Goal: Task Accomplishment & Management: Manage account settings

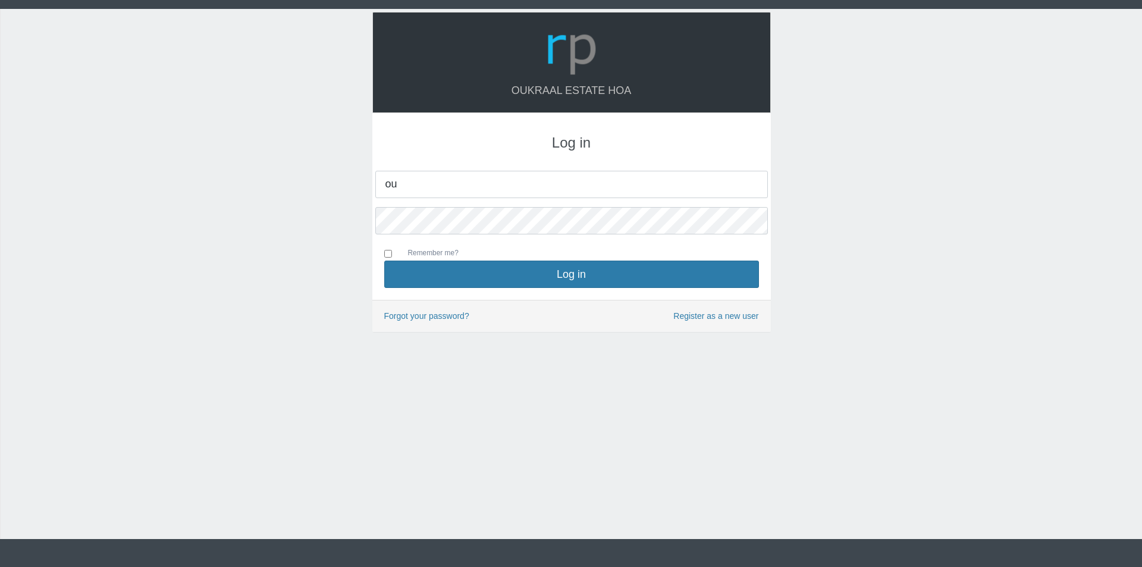
type input "oukraalhoa@gmail.com"
click at [384, 261] on button "Log in" at bounding box center [571, 274] width 375 height 27
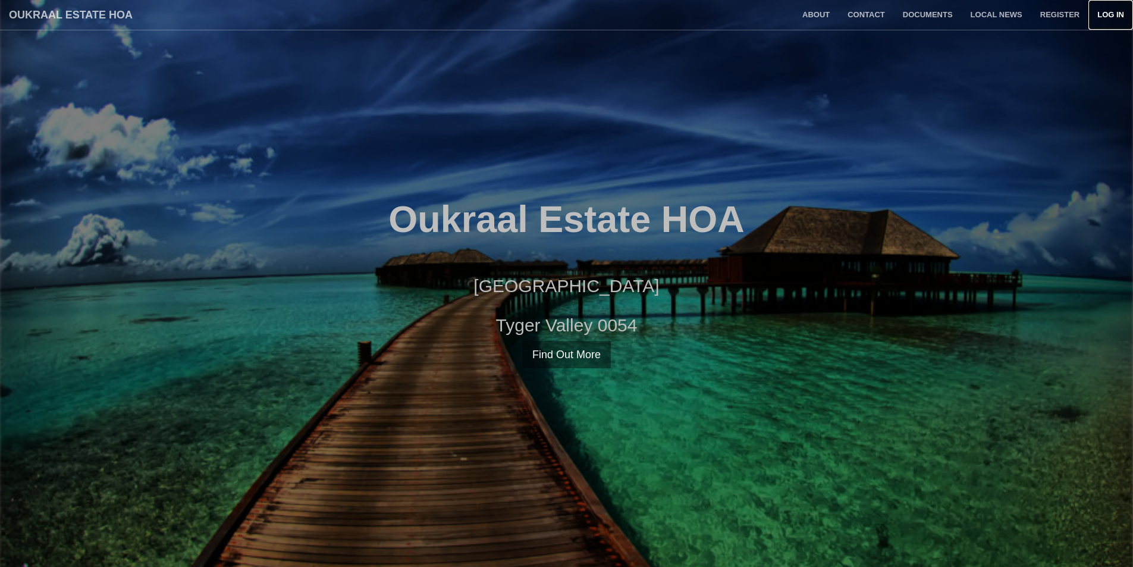
click at [1106, 15] on link "Log in" at bounding box center [1110, 15] width 45 height 30
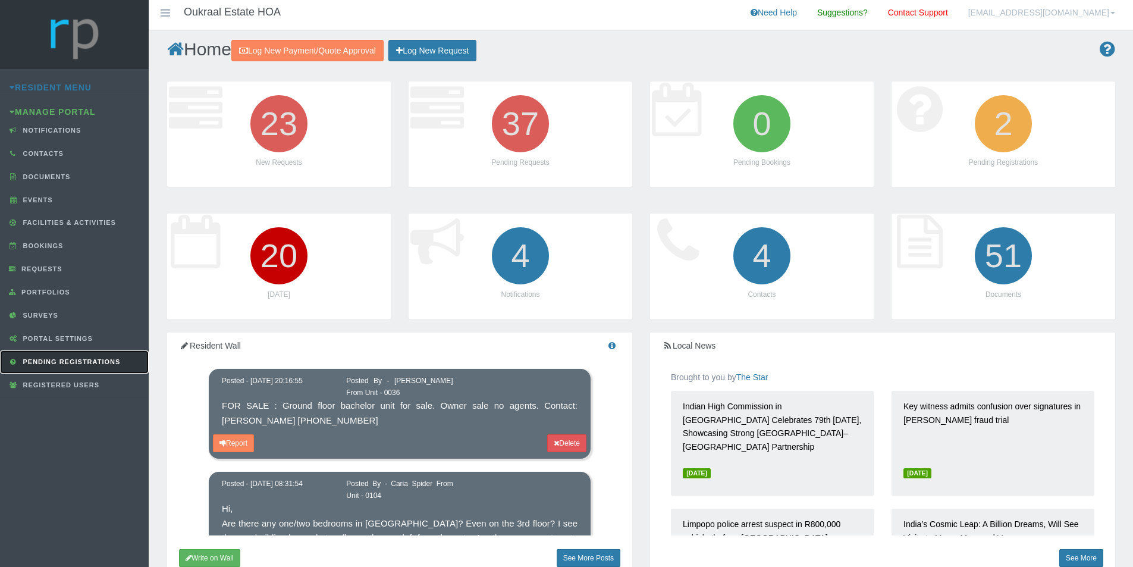
click at [39, 357] on link "Pending Registrations" at bounding box center [74, 361] width 149 height 23
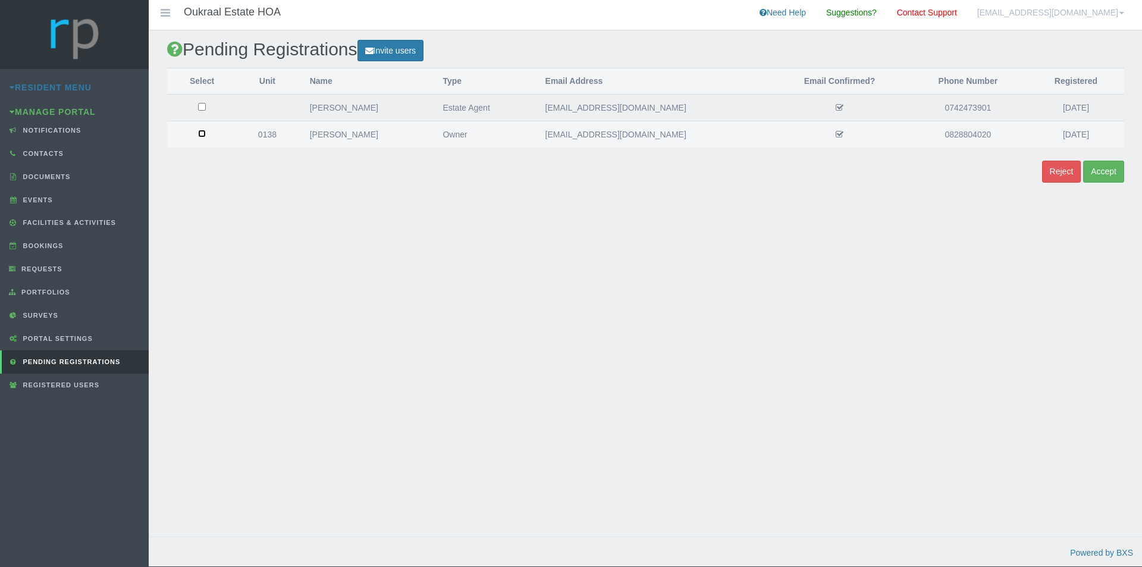
click at [202, 111] on input "checkbox" at bounding box center [202, 107] width 8 height 8
checkbox input "true"
click at [1115, 170] on button "Accept" at bounding box center [1103, 172] width 41 height 22
